Goal: Information Seeking & Learning: Learn about a topic

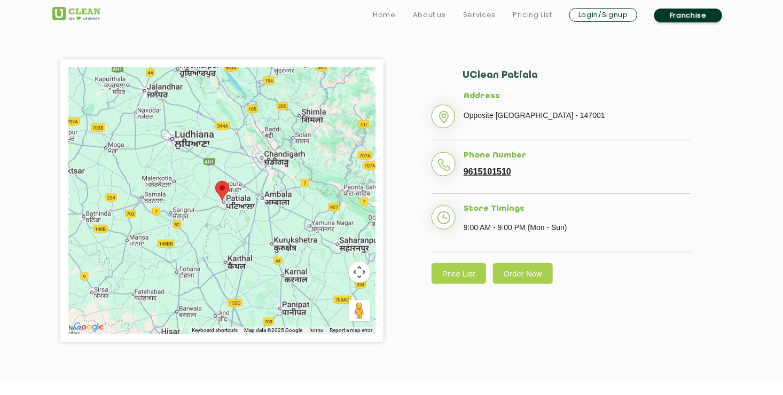
scroll to position [249, 0]
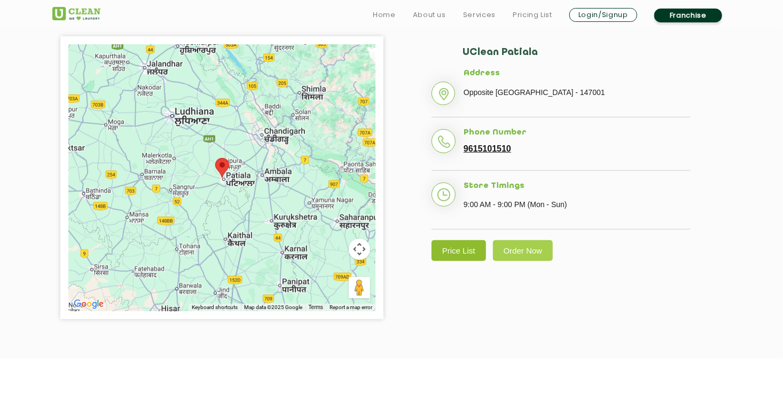
click at [472, 247] on link "Price List" at bounding box center [458, 250] width 54 height 21
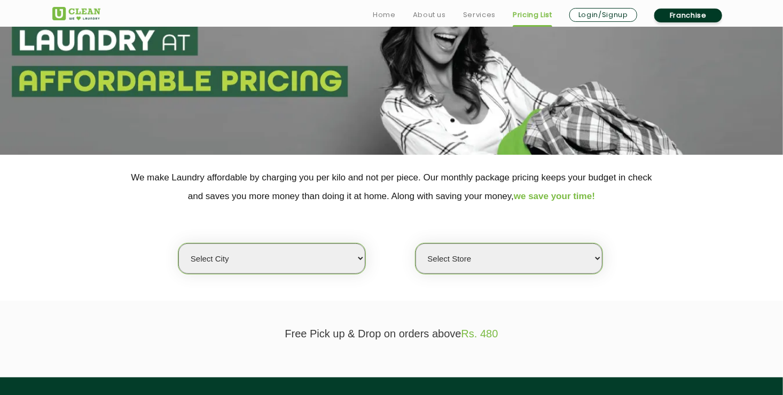
scroll to position [93, 0]
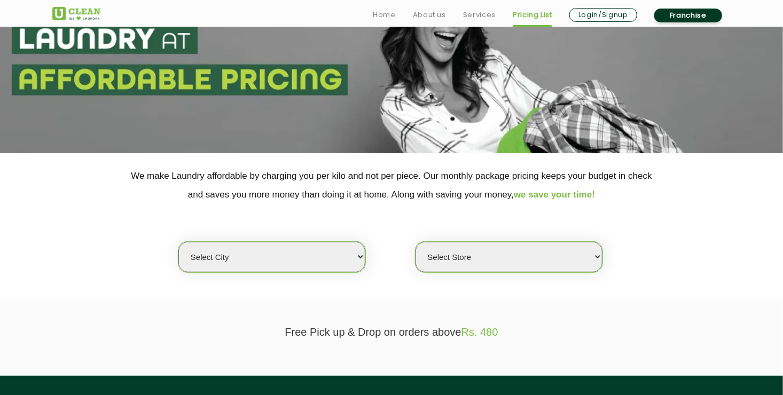
click at [304, 250] on select "Select city [GEOGRAPHIC_DATA] [GEOGRAPHIC_DATA] [GEOGRAPHIC_DATA] [GEOGRAPHIC_D…" at bounding box center [271, 257] width 187 height 30
select select "27"
click at [178, 242] on select "Select city [GEOGRAPHIC_DATA] [GEOGRAPHIC_DATA] [GEOGRAPHIC_DATA] [GEOGRAPHIC_D…" at bounding box center [271, 257] width 187 height 30
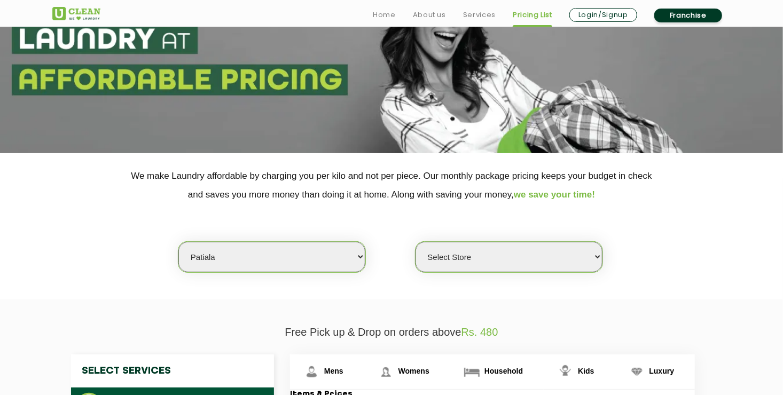
click at [468, 256] on select "Select Store UClean Patiala [PERSON_NAME] Enclave [GEOGRAPHIC_DATA]" at bounding box center [508, 257] width 187 height 30
select select "66"
click at [415, 242] on select "Select Store UClean Patiala [PERSON_NAME] Enclave [GEOGRAPHIC_DATA]" at bounding box center [508, 257] width 187 height 30
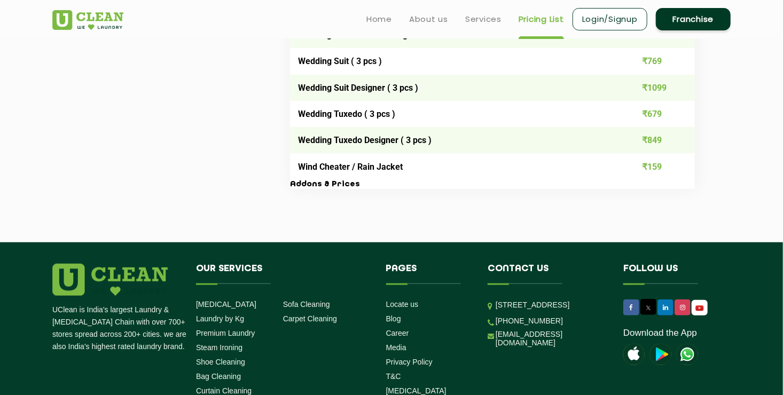
scroll to position [2122, 0]
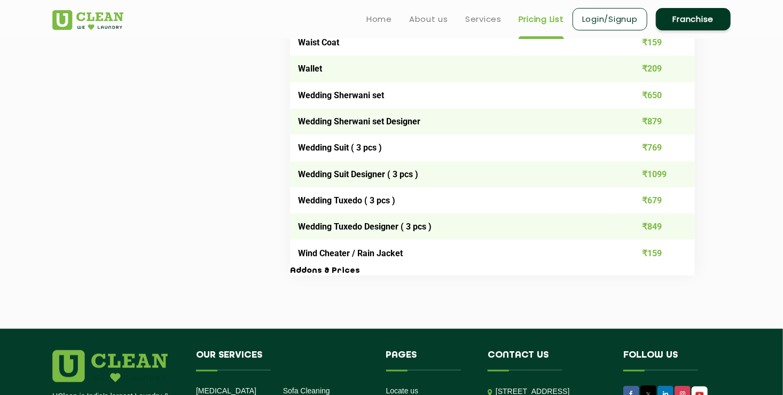
click at [330, 276] on h3 "Addons & Prices" at bounding box center [492, 271] width 405 height 10
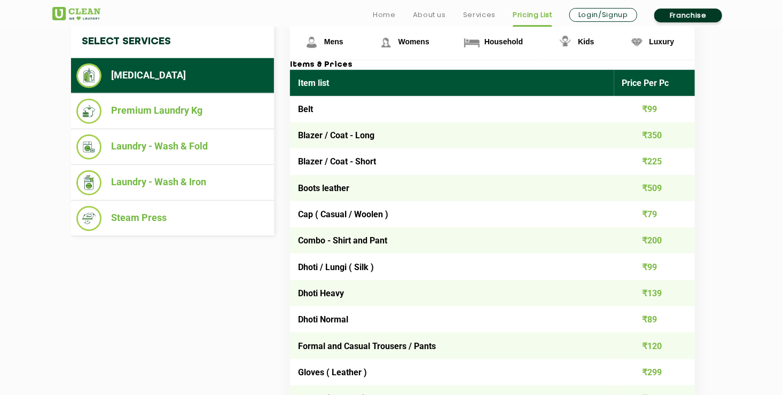
scroll to position [424, 0]
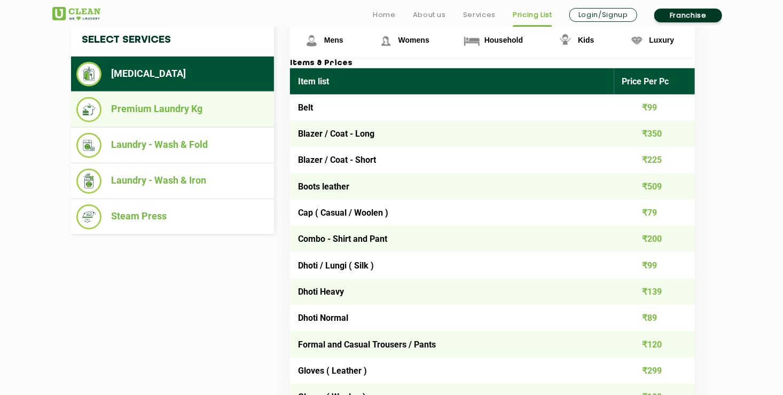
click at [219, 101] on li "Premium Laundry Kg" at bounding box center [172, 109] width 192 height 25
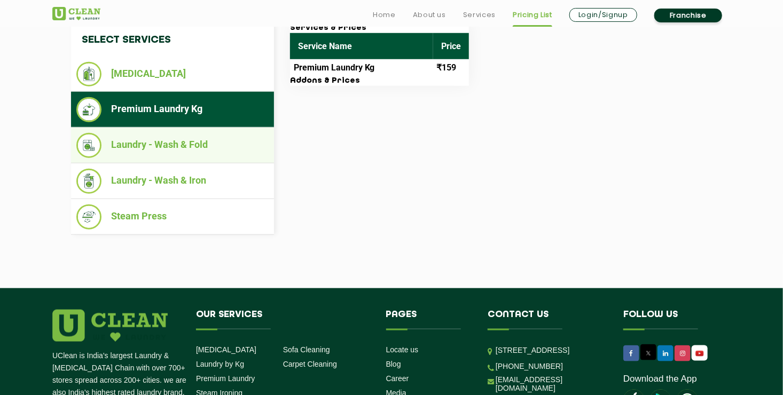
click at [229, 139] on li "Laundry - Wash & Fold" at bounding box center [172, 145] width 192 height 25
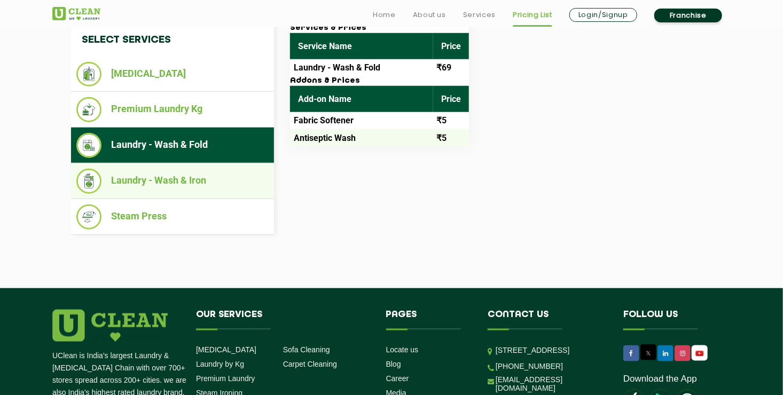
click at [210, 177] on li "Laundry - Wash & Iron" at bounding box center [172, 181] width 192 height 25
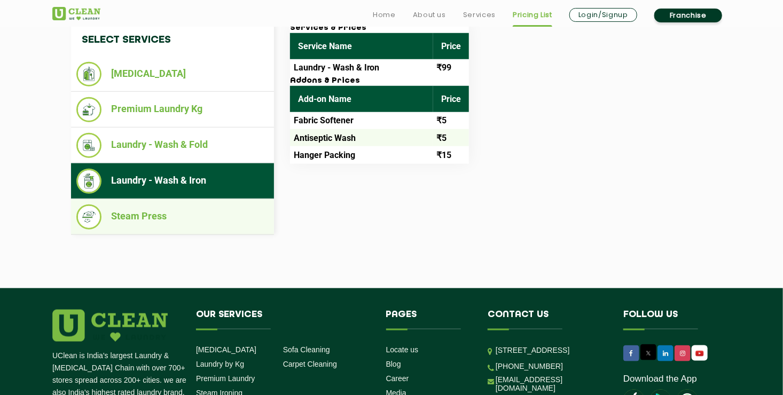
click at [205, 201] on ul "Steam Press" at bounding box center [172, 217] width 203 height 36
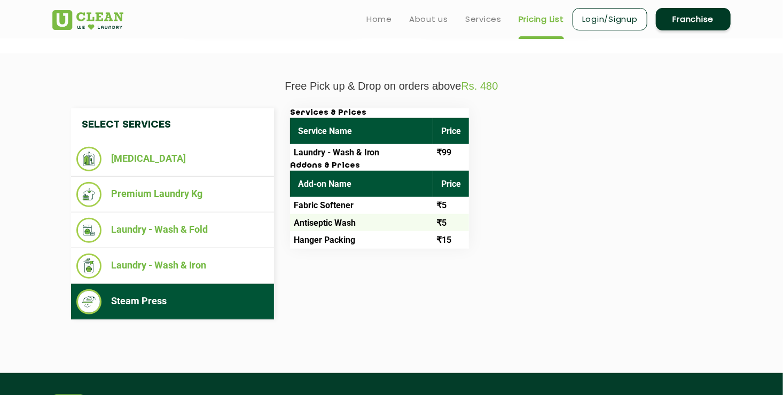
scroll to position [338, 0]
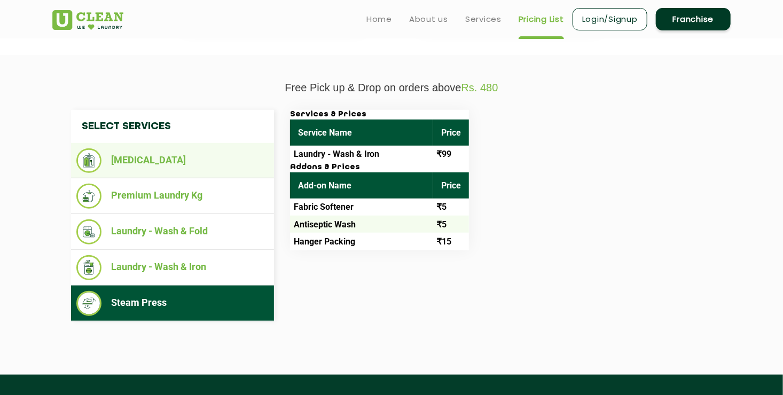
click at [239, 154] on li "[MEDICAL_DATA]" at bounding box center [172, 160] width 192 height 25
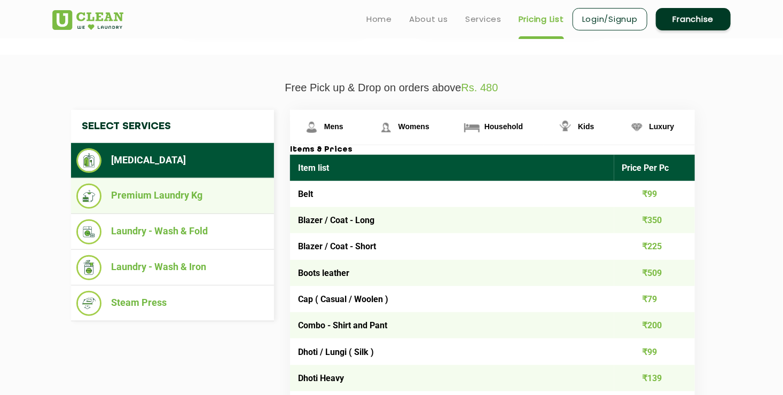
click at [214, 194] on li "Premium Laundry Kg" at bounding box center [172, 196] width 192 height 25
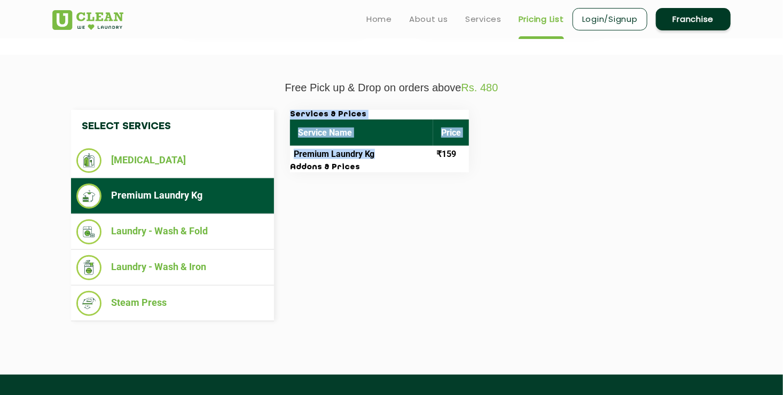
drag, startPoint x: 381, startPoint y: 146, endPoint x: 386, endPoint y: 207, distance: 61.6
click at [386, 207] on div "Select Services [MEDICAL_DATA] Premium Laundry Kg Laundry - Wash & Fold Laundry…" at bounding box center [391, 215] width 657 height 211
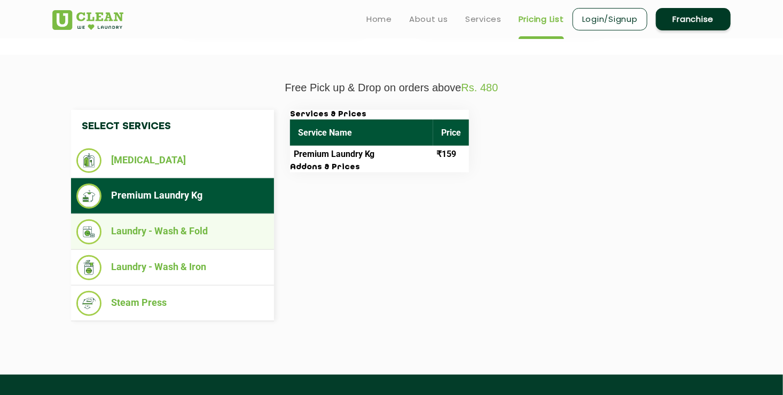
click at [239, 237] on li "Laundry - Wash & Fold" at bounding box center [172, 231] width 192 height 25
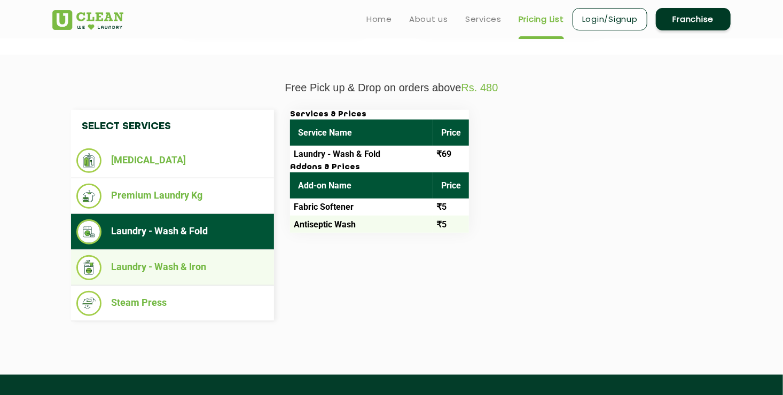
click at [235, 265] on li "Laundry - Wash & Iron" at bounding box center [172, 267] width 192 height 25
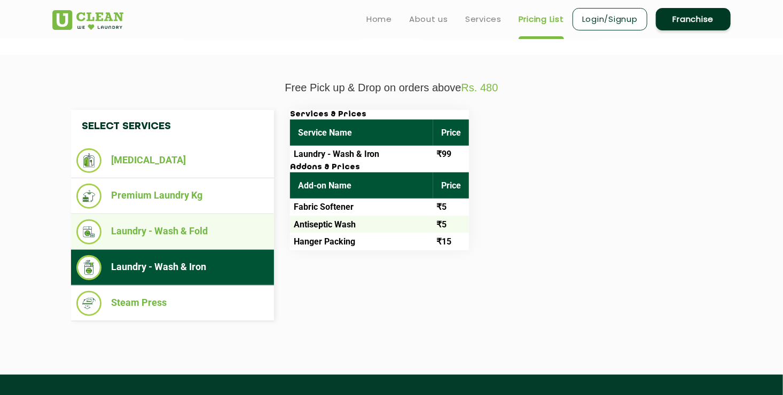
click at [224, 240] on li "Laundry - Wash & Fold" at bounding box center [172, 231] width 192 height 25
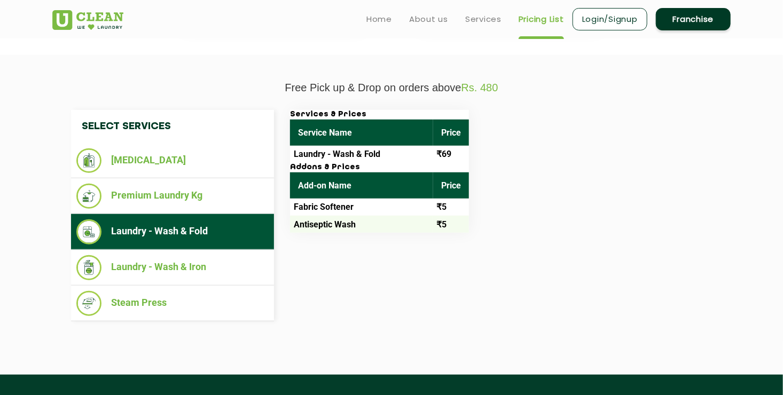
click at [453, 139] on th "Price" at bounding box center [451, 133] width 36 height 26
click at [440, 136] on th "Price" at bounding box center [451, 133] width 36 height 26
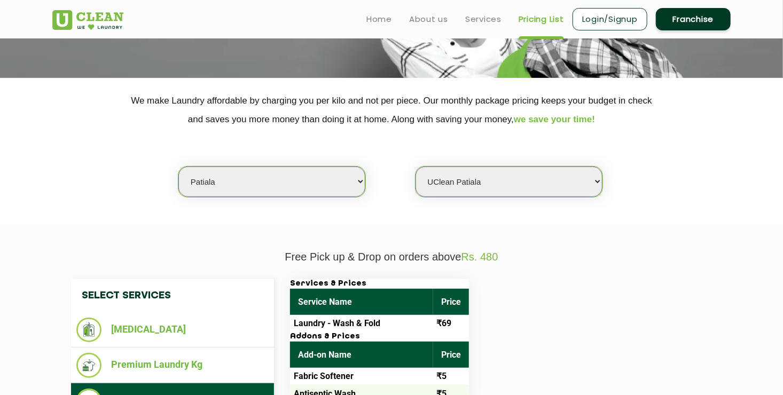
scroll to position [152, 0]
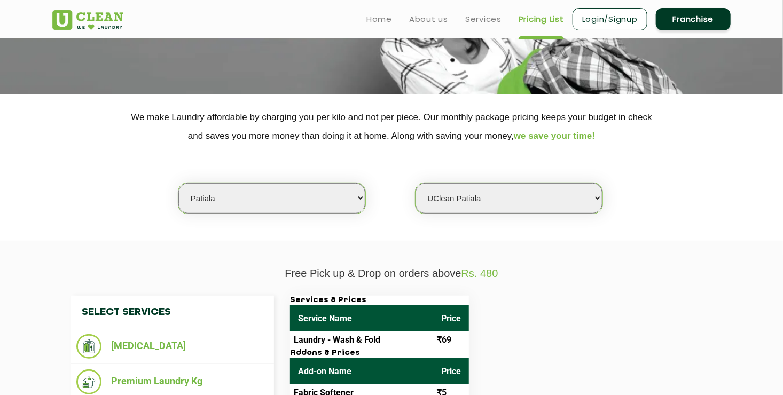
click at [620, 19] on link "Login/Signup" at bounding box center [609, 19] width 75 height 22
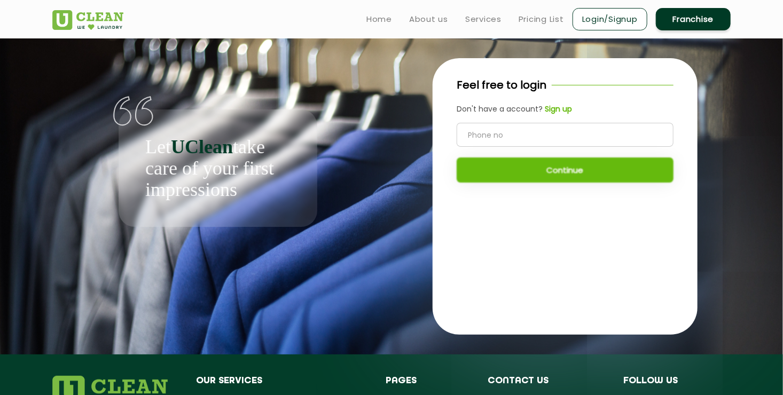
click at [555, 115] on div "Feel free to login Don't have a account? Sign up Continue" at bounding box center [564, 135] width 265 height 154
click at [555, 105] on b "Sign up" at bounding box center [558, 109] width 27 height 11
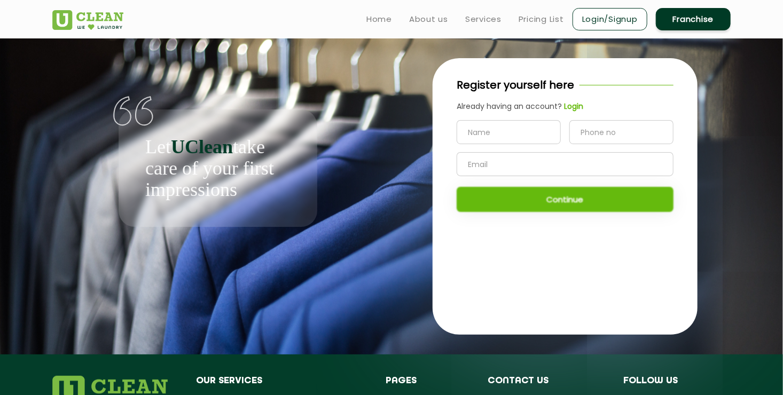
click at [489, 126] on input "text" at bounding box center [508, 132] width 104 height 24
click at [373, 233] on div "Let UClean take care of your first impressions Register yourself here Already h…" at bounding box center [391, 196] width 694 height 316
